Goal: Transaction & Acquisition: Purchase product/service

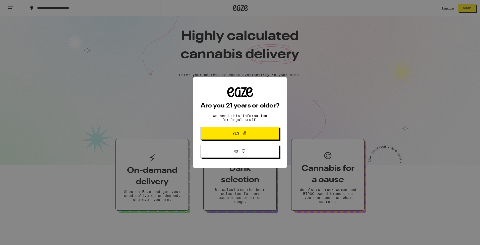
click at [236, 95] on div "Are you 21 years or older? We need this information for legal stuff. Yes No" at bounding box center [240, 122] width 480 height 245
click at [242, 131] on icon at bounding box center [245, 133] width 6 height 6
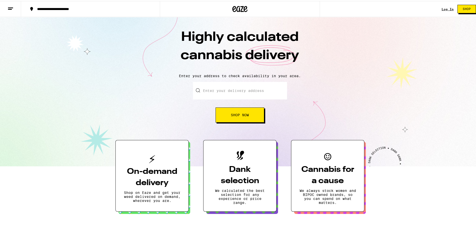
click at [227, 93] on input "Enter your delivery address" at bounding box center [240, 90] width 94 height 18
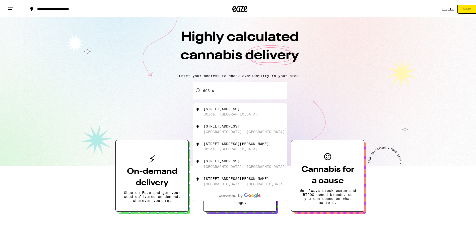
click at [226, 109] on div "[STREET_ADDRESS]" at bounding box center [221, 108] width 36 height 4
type input "[STREET_ADDRESS]"
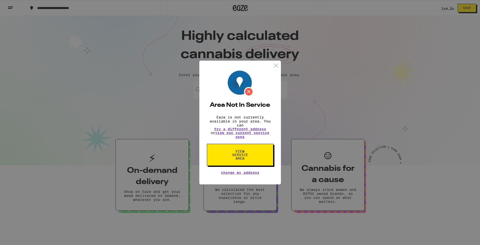
click at [199, 115] on div "Area Not In Service Eaze is not currently available in your area. You can try a…" at bounding box center [240, 123] width 82 height 124
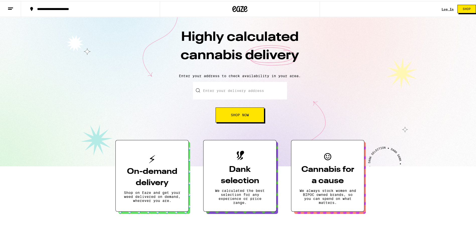
click at [215, 107] on button "Shop Now" at bounding box center [239, 114] width 49 height 15
